Goal: Information Seeking & Learning: Learn about a topic

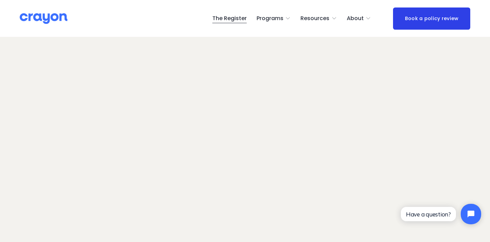
click at [0, 0] on span "Parent Hub" at bounding box center [0, 0] width 0 height 0
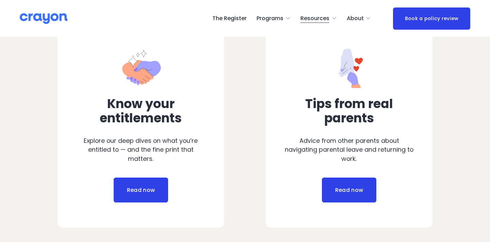
scroll to position [302, 0]
click at [133, 186] on link "Read now" at bounding box center [141, 189] width 54 height 25
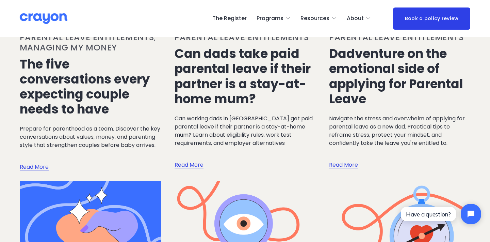
scroll to position [154, 0]
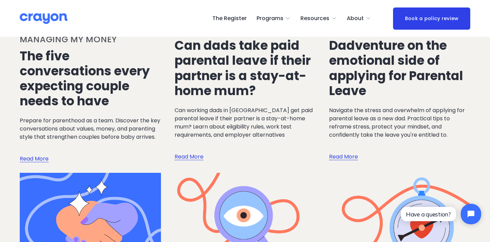
click at [42, 157] on link "Read More" at bounding box center [34, 152] width 29 height 22
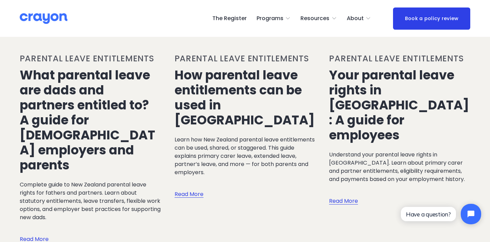
scroll to position [408, 0]
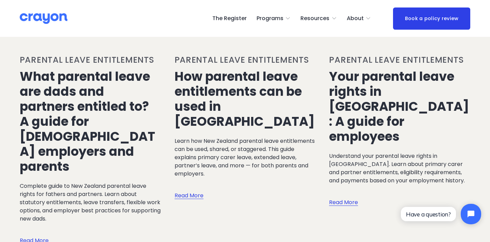
click at [465, 120] on h1 "Your parental leave rights in [GEOGRAPHIC_DATA]: A guide for employees" at bounding box center [399, 106] width 141 height 75
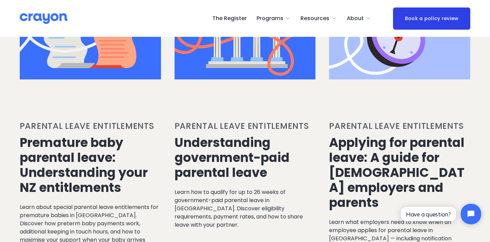
scroll to position [672, 0]
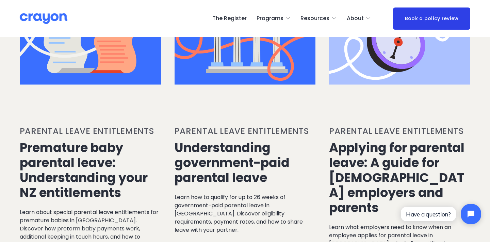
click at [231, 139] on link "Understanding government-paid parental leave" at bounding box center [232, 163] width 115 height 48
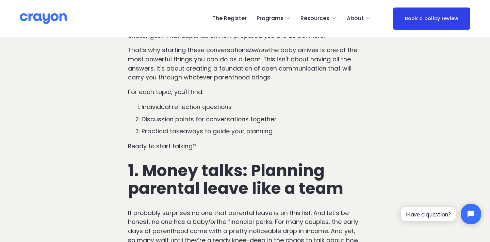
scroll to position [404, 0]
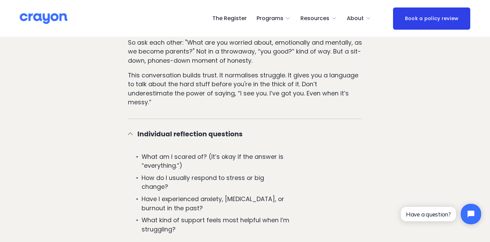
scroll to position [863, 0]
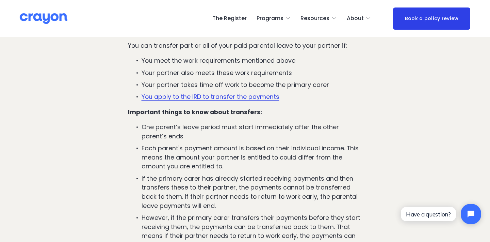
scroll to position [1554, 0]
